Goal: Task Accomplishment & Management: Manage account settings

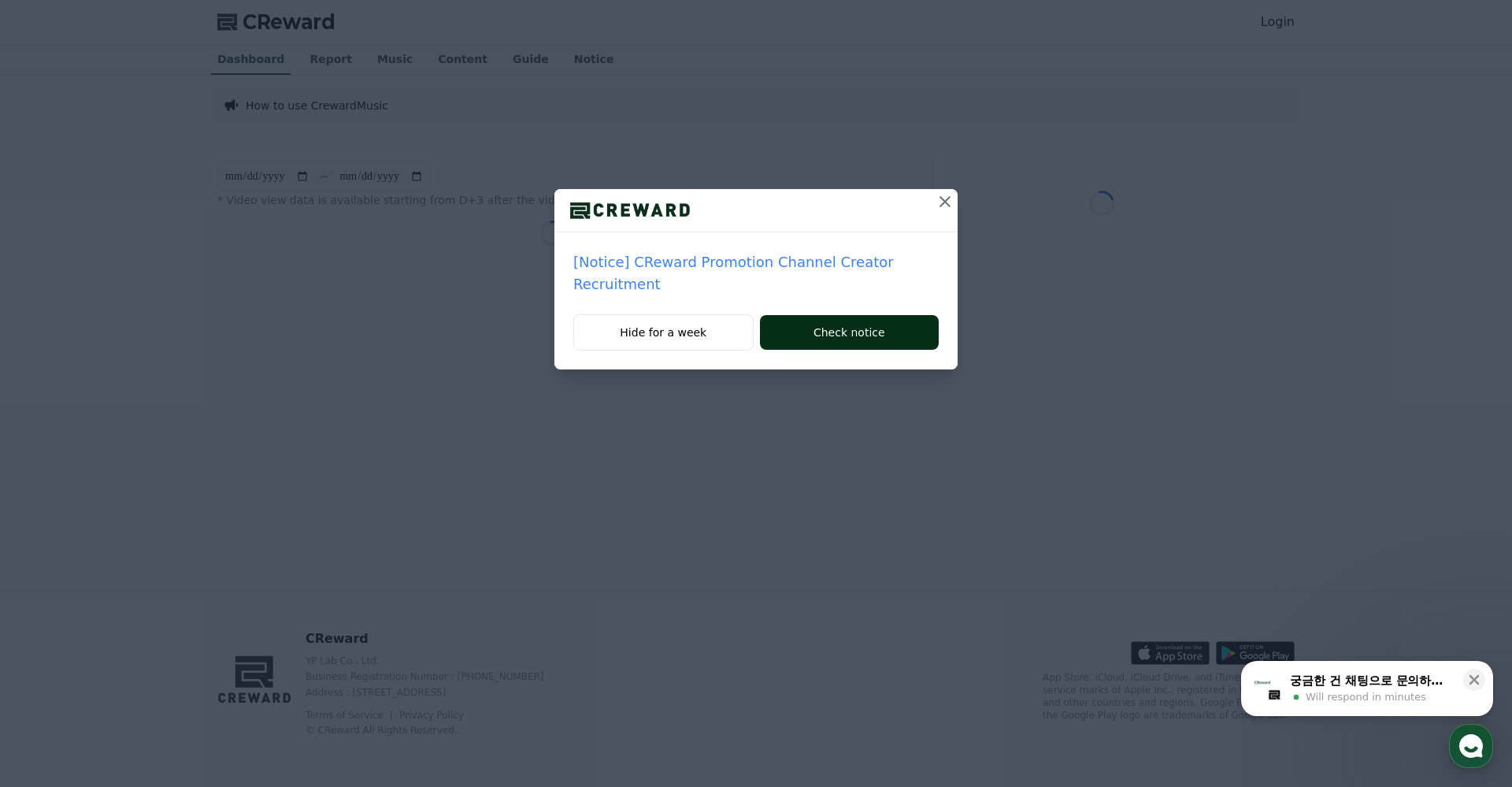
click at [712, 333] on button "Check notice" at bounding box center [849, 331] width 179 height 34
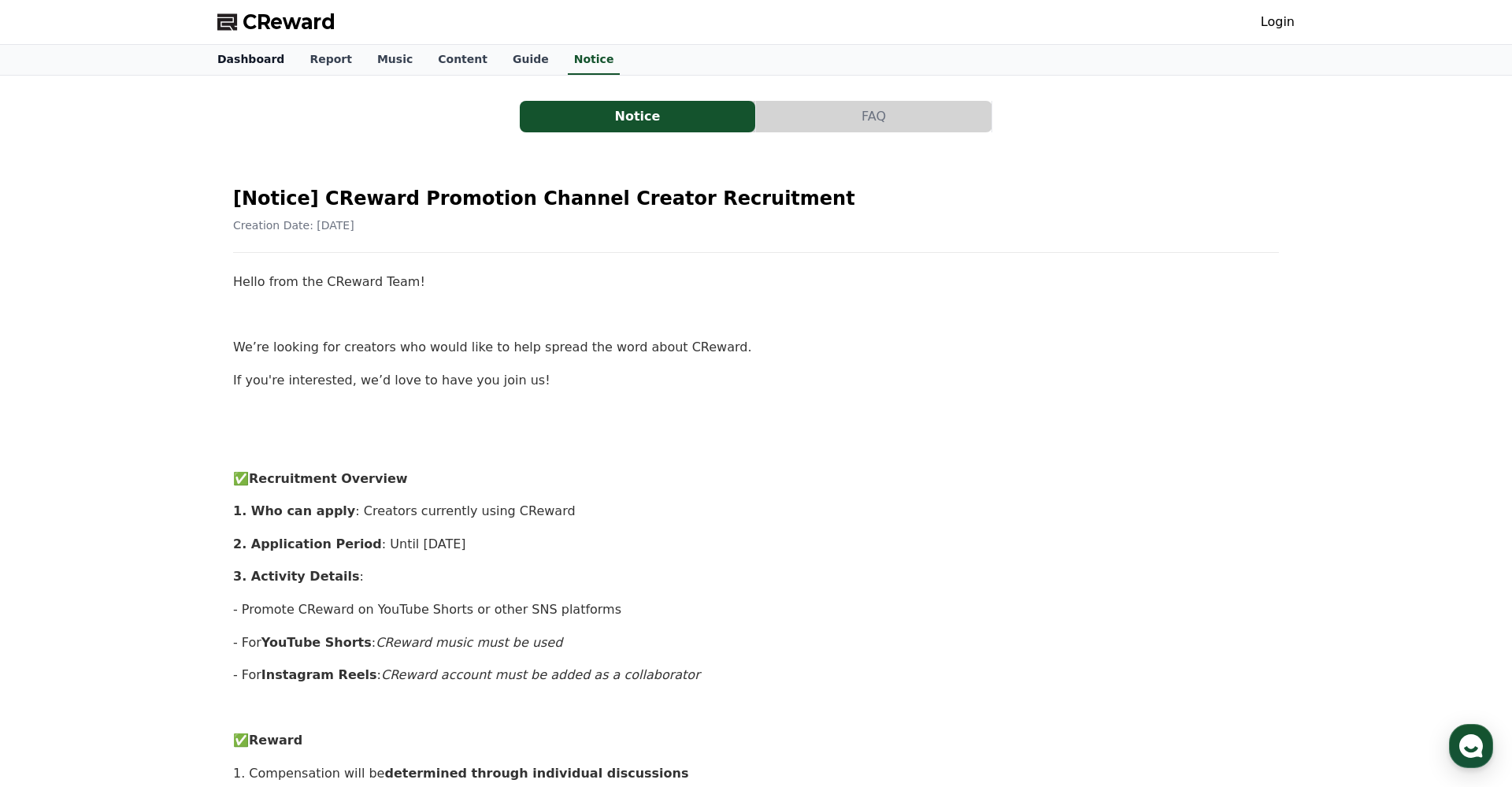
click at [249, 55] on link "Dashboard" at bounding box center [250, 60] width 92 height 30
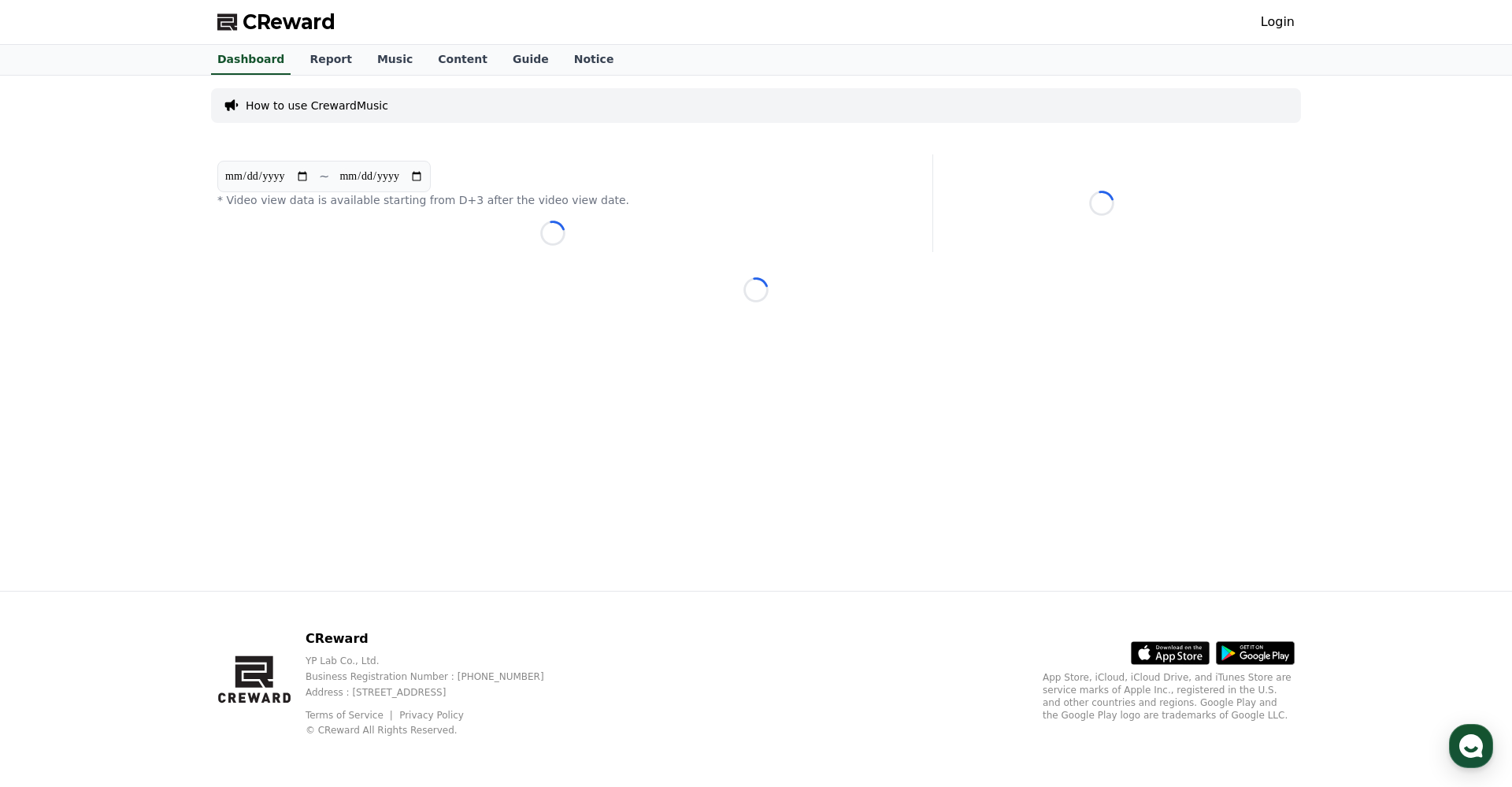
click at [1283, 21] on link "Login" at bounding box center [1277, 22] width 34 height 19
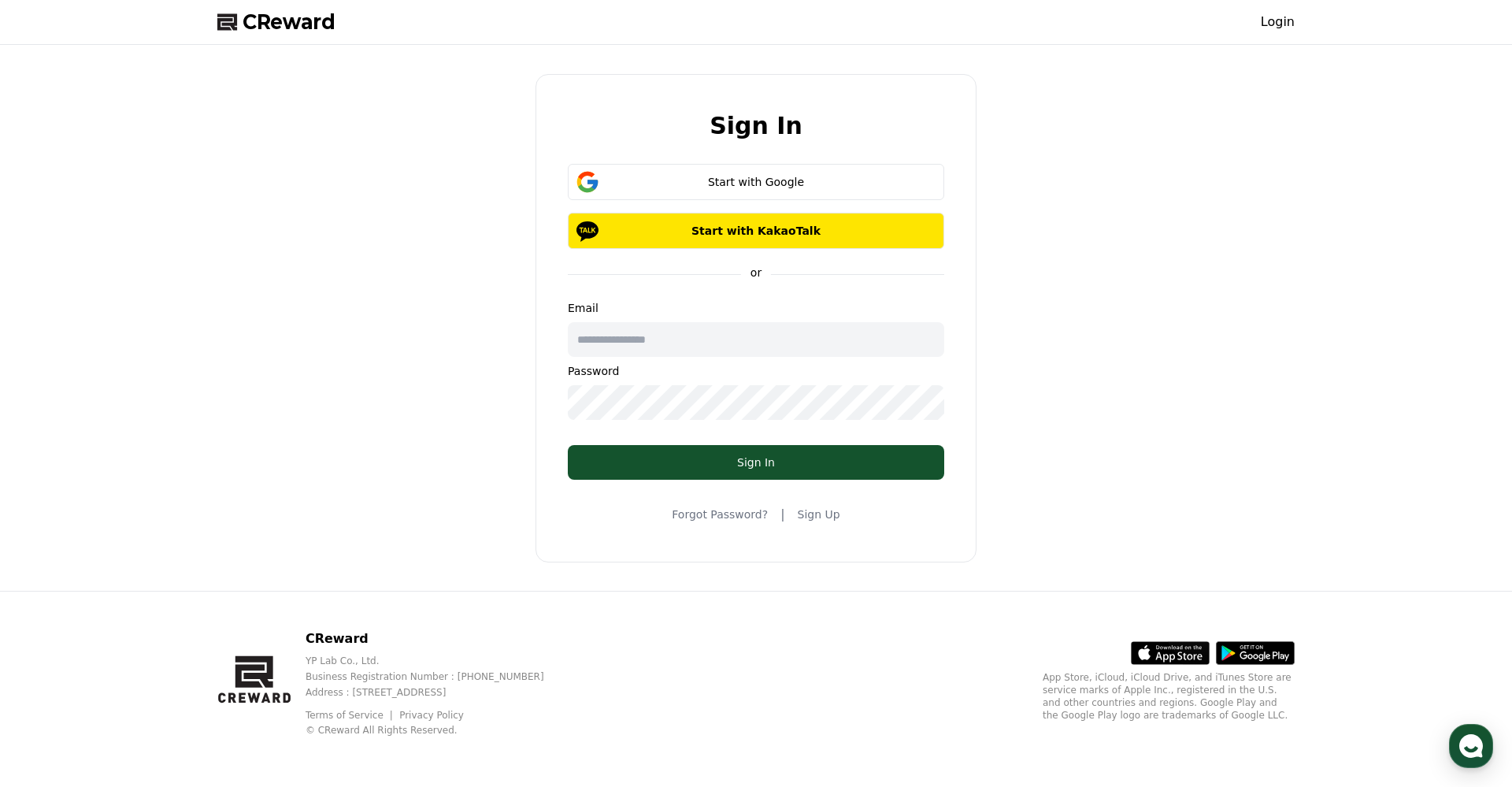
click at [763, 345] on input "text" at bounding box center [756, 339] width 376 height 34
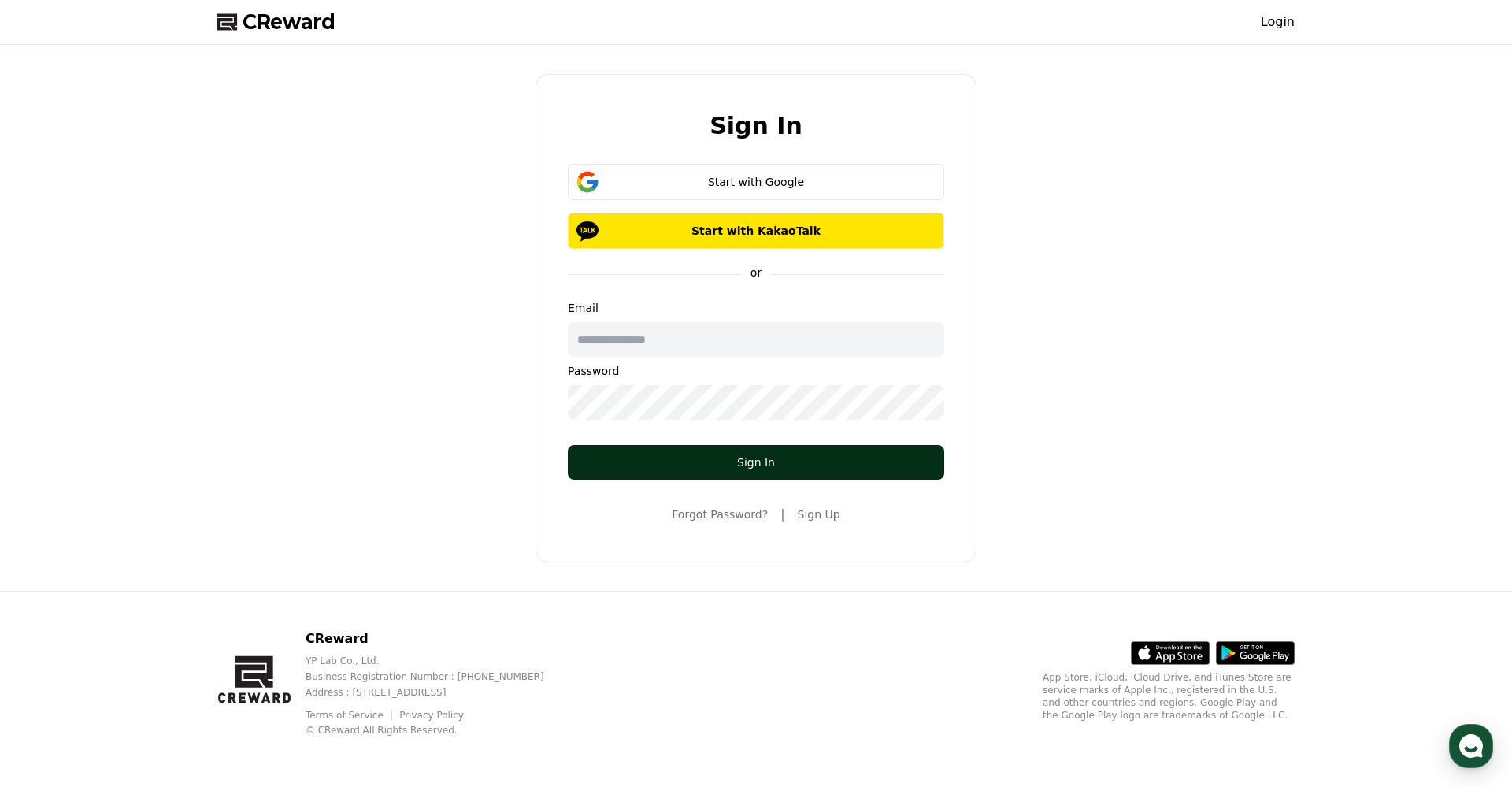
click at [771, 468] on div "Sign In" at bounding box center [756, 462] width 314 height 16
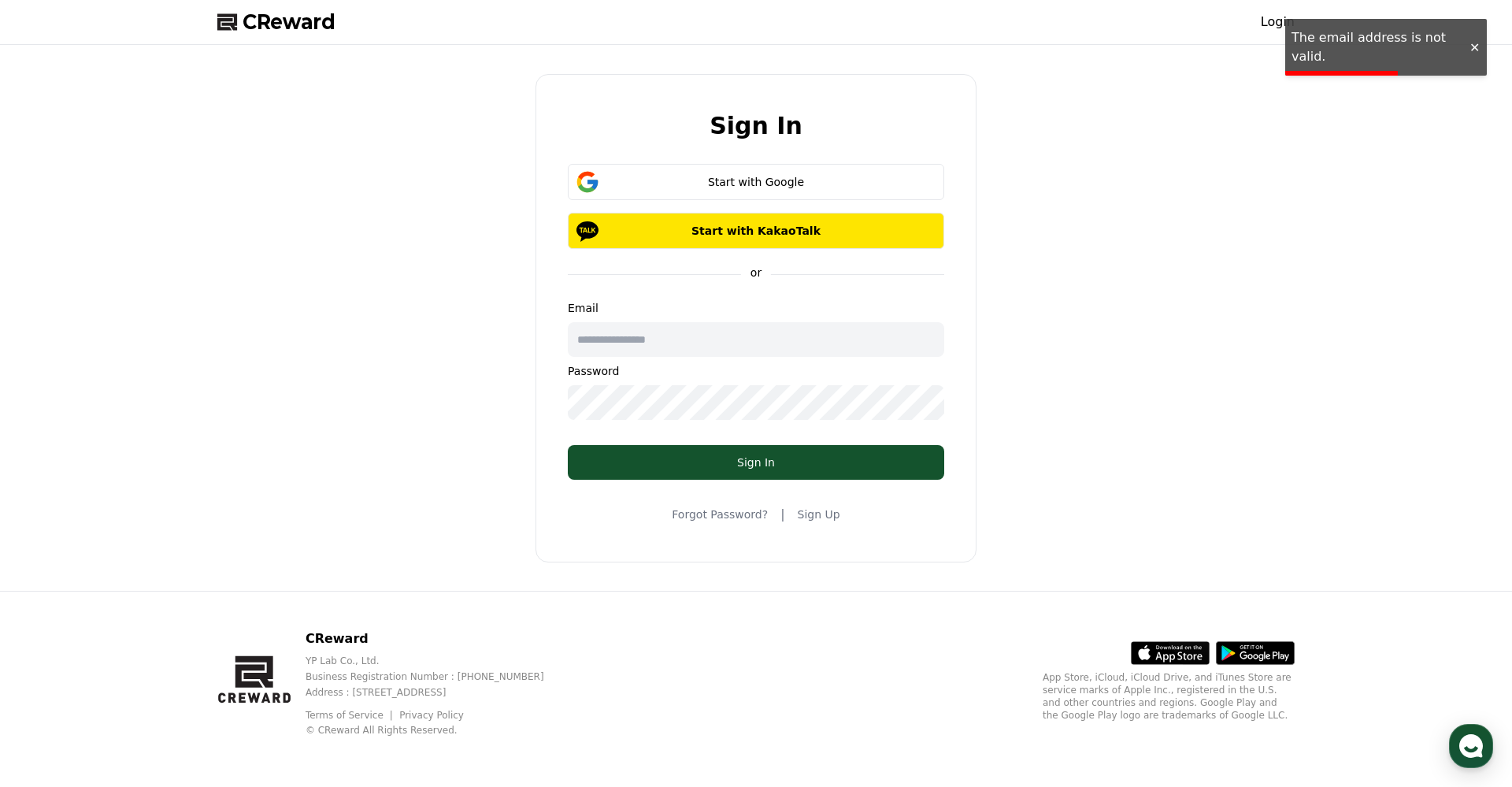
click at [1474, 44] on div at bounding box center [1474, 47] width 25 height 15
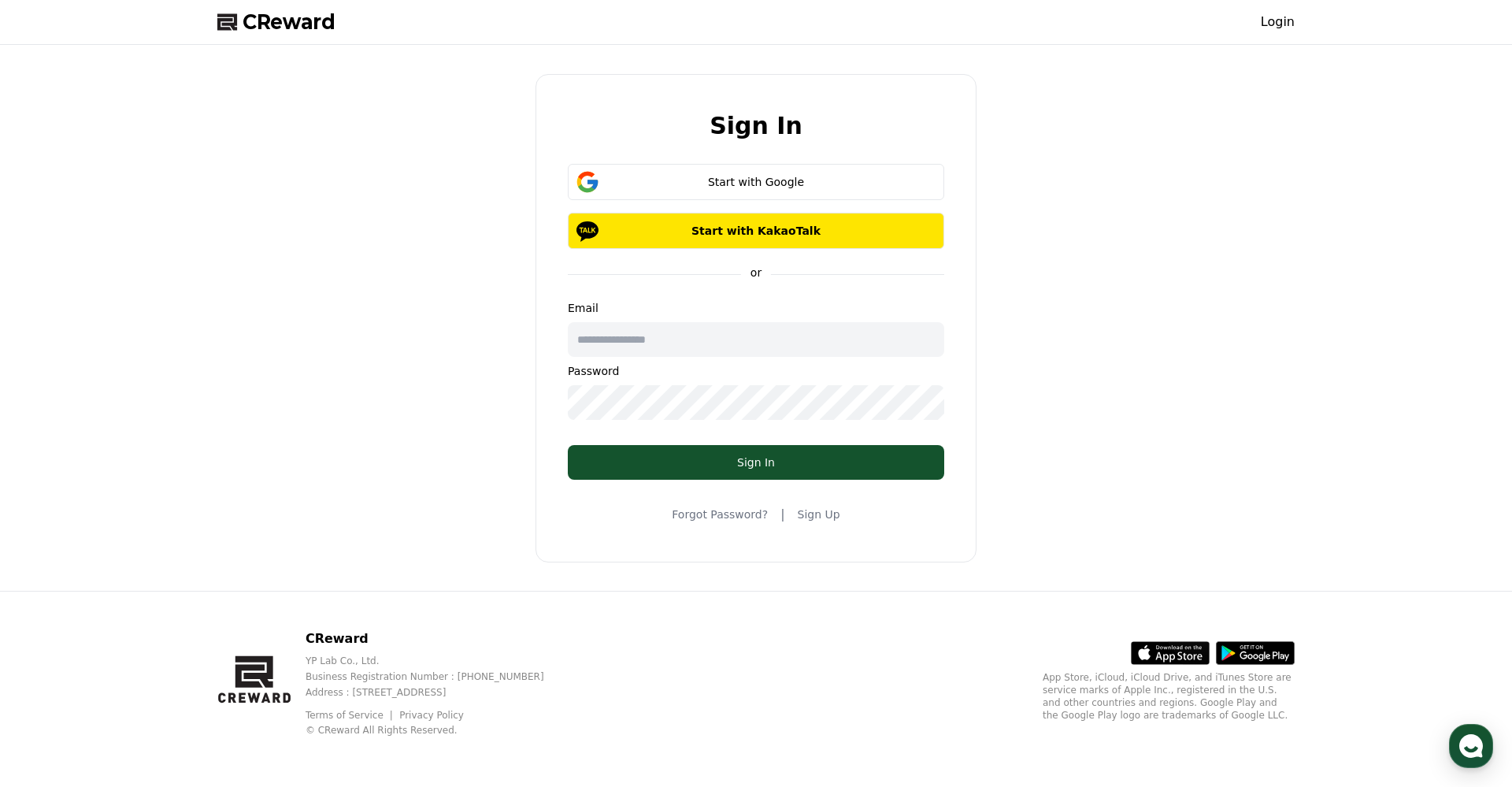
click at [674, 350] on input "text" at bounding box center [756, 339] width 376 height 34
drag, startPoint x: 388, startPoint y: 390, endPoint x: 583, endPoint y: 327, distance: 204.9
click at [388, 390] on div "Sign In Start with Google Start with KakaoTalk or Email Password Sign In Forgot…" at bounding box center [756, 317] width 1090 height 533
click at [693, 352] on input "text" at bounding box center [756, 339] width 376 height 34
paste input "**********"
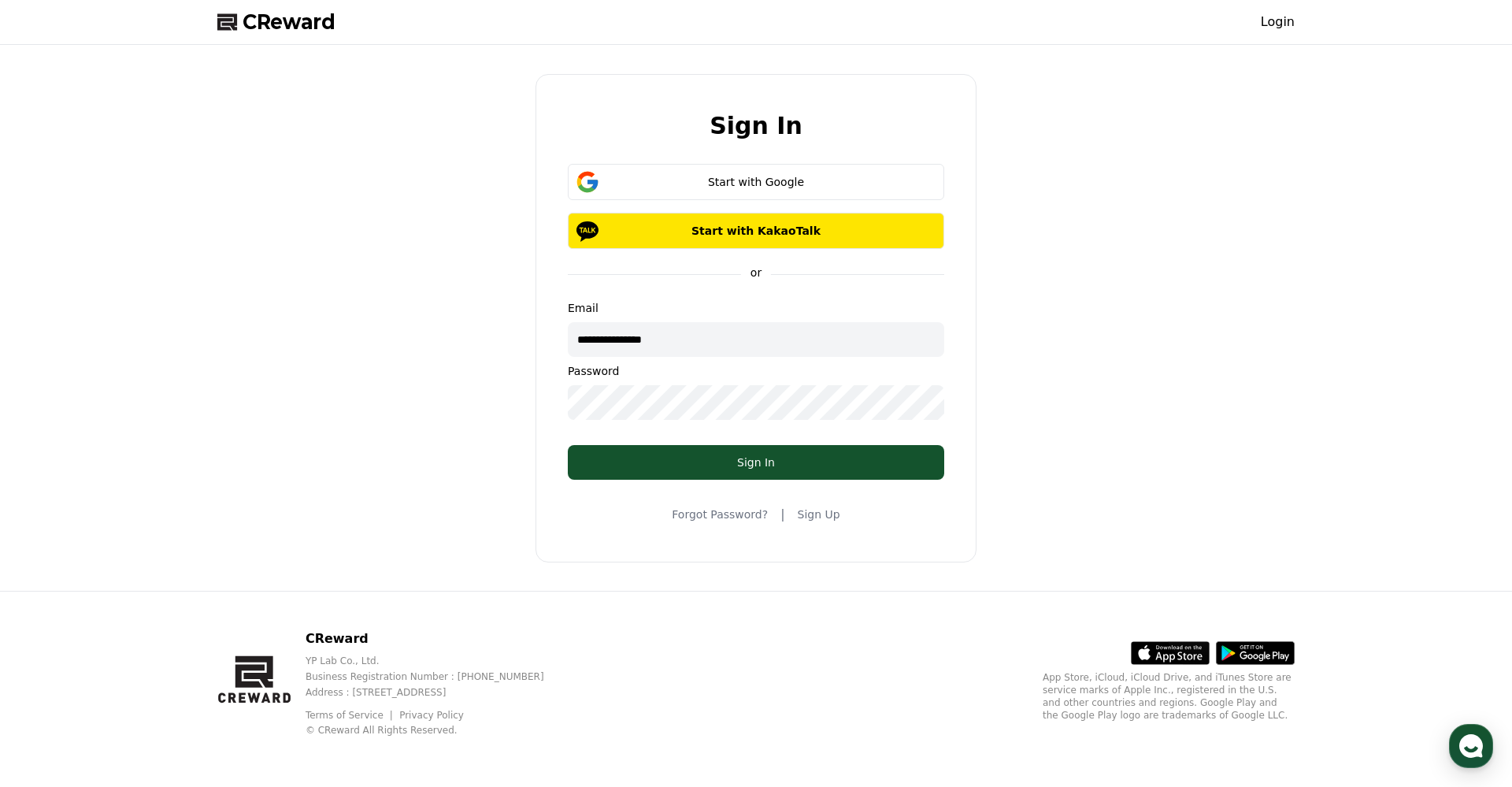
type input "**********"
drag, startPoint x: 217, startPoint y: 456, endPoint x: 241, endPoint y: 456, distance: 24.0
click at [217, 456] on div "**********" at bounding box center [756, 317] width 1090 height 533
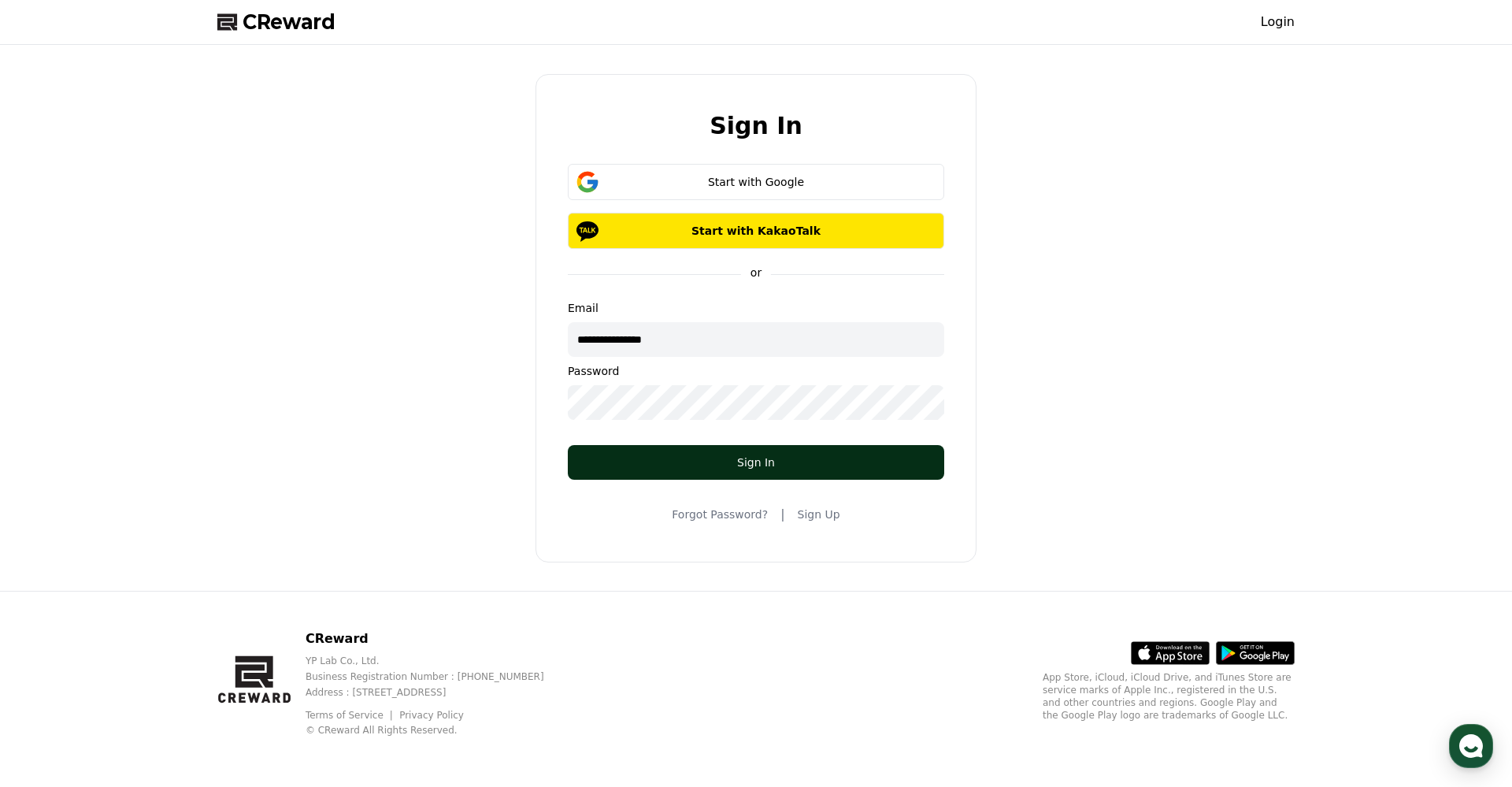
click at [696, 470] on button "Sign In" at bounding box center [756, 461] width 376 height 34
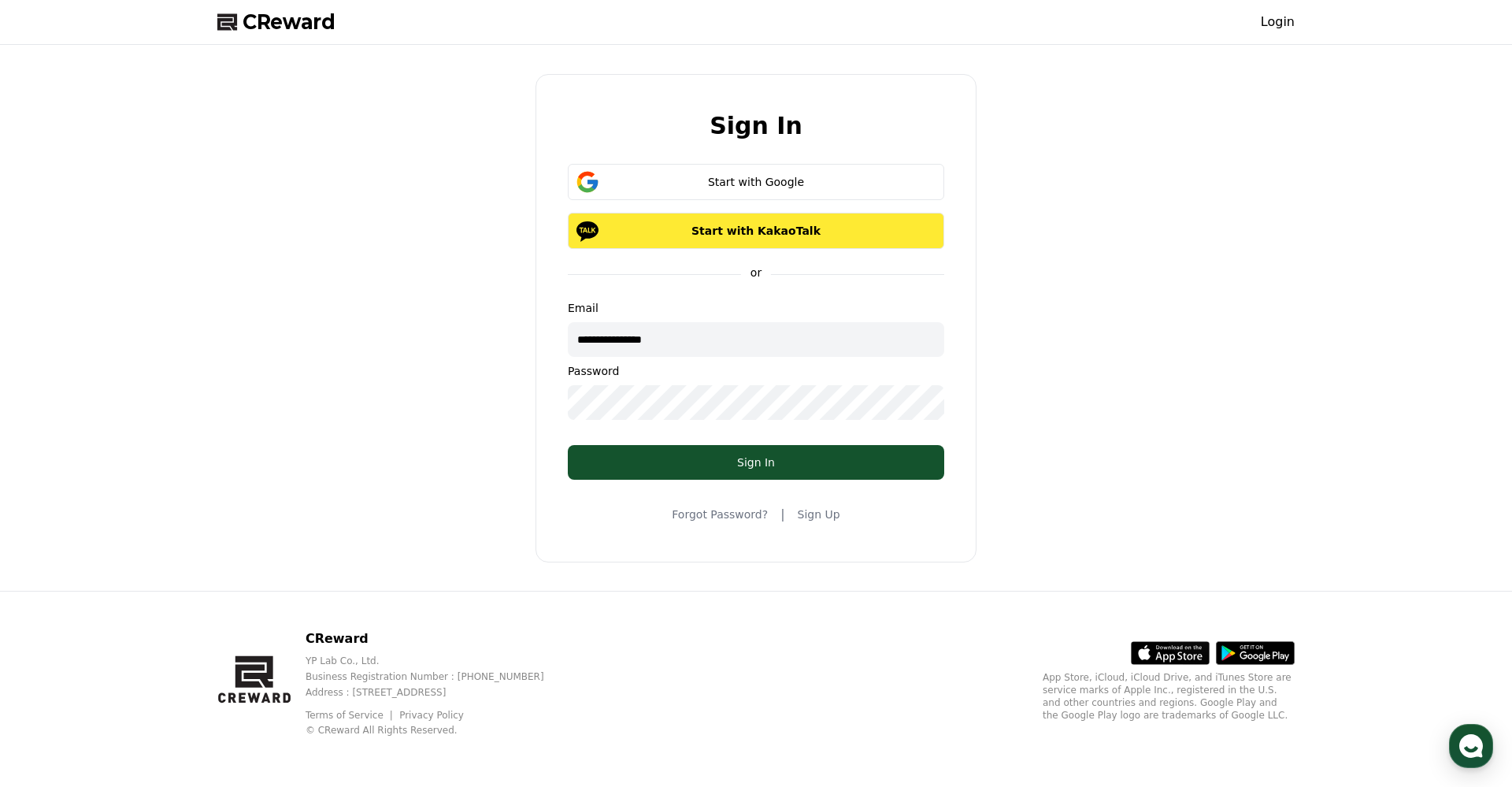
click at [756, 233] on p "Start with KakaoTalk" at bounding box center [756, 231] width 330 height 16
